Goal: Transaction & Acquisition: Book appointment/travel/reservation

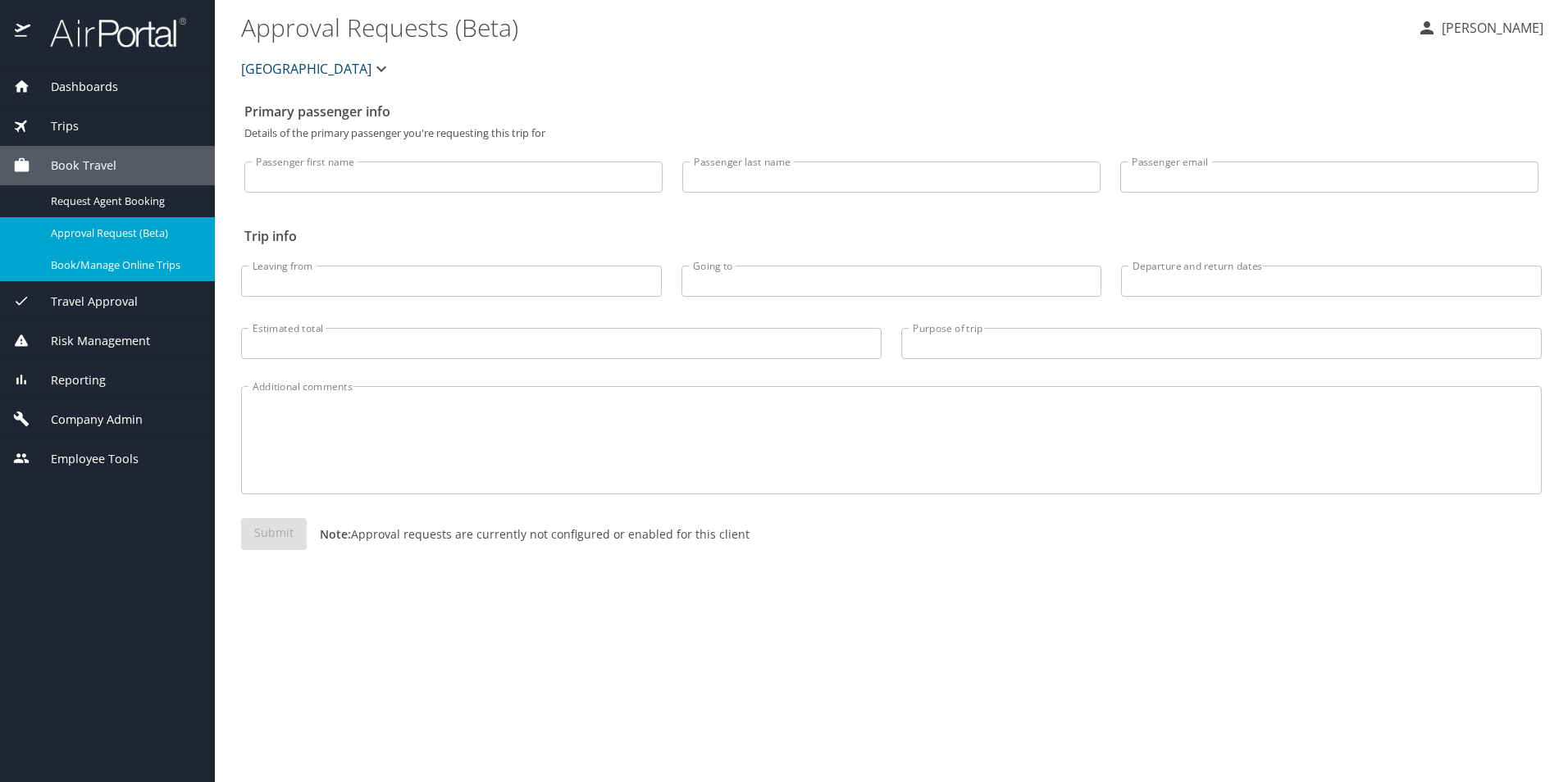
click at [101, 265] on span "Book/Manage Online Trips" at bounding box center [122, 265] width 144 height 16
